Goal: Find specific page/section: Find specific page/section

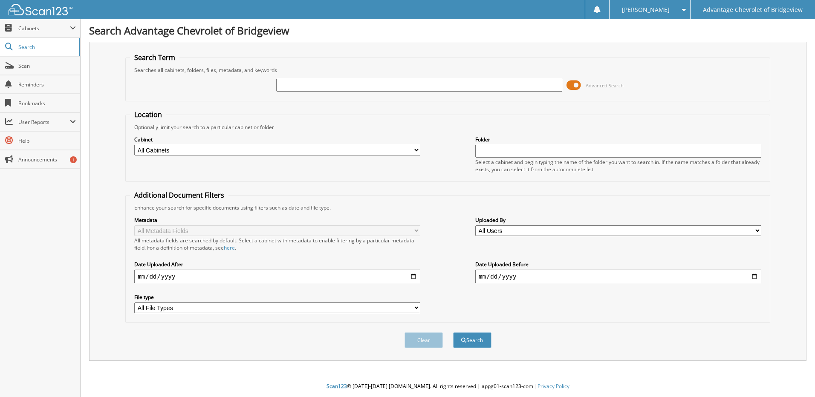
click at [349, 87] on input "text" at bounding box center [419, 85] width 286 height 13
type input "52633"
click at [453, 333] on button "Search" at bounding box center [472, 341] width 38 height 16
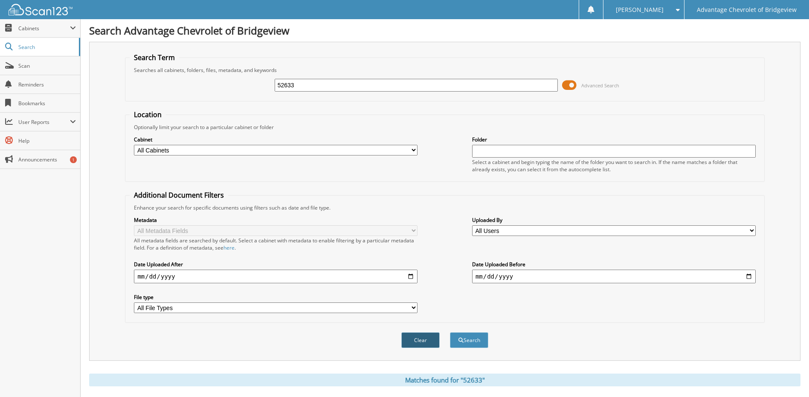
click at [427, 344] on button "Clear" at bounding box center [420, 341] width 38 height 16
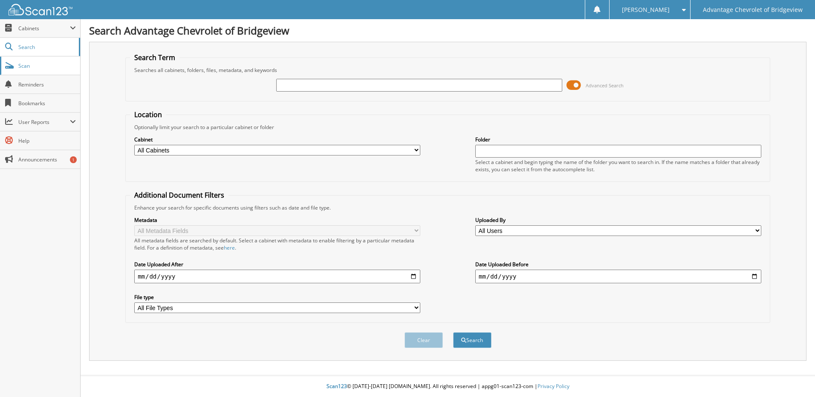
click at [29, 68] on span "Scan" at bounding box center [47, 65] width 58 height 7
click at [53, 50] on span "Search" at bounding box center [46, 46] width 56 height 7
click at [40, 29] on span "Cabinets" at bounding box center [44, 28] width 52 height 7
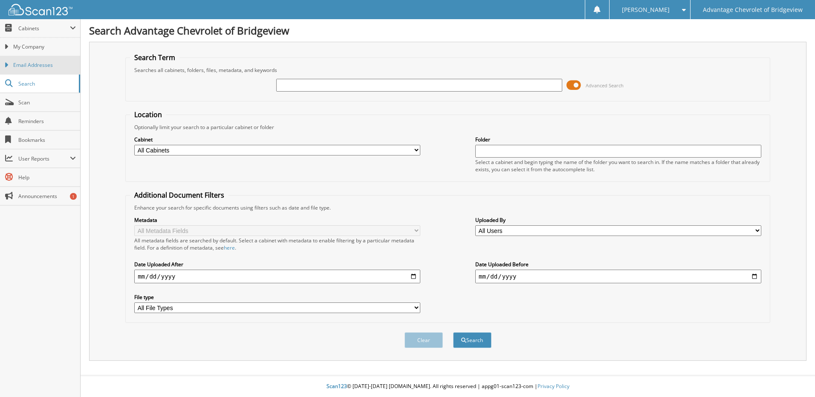
click at [32, 65] on span "Email Addresses" at bounding box center [44, 65] width 63 height 8
